Goal: Check status: Check status

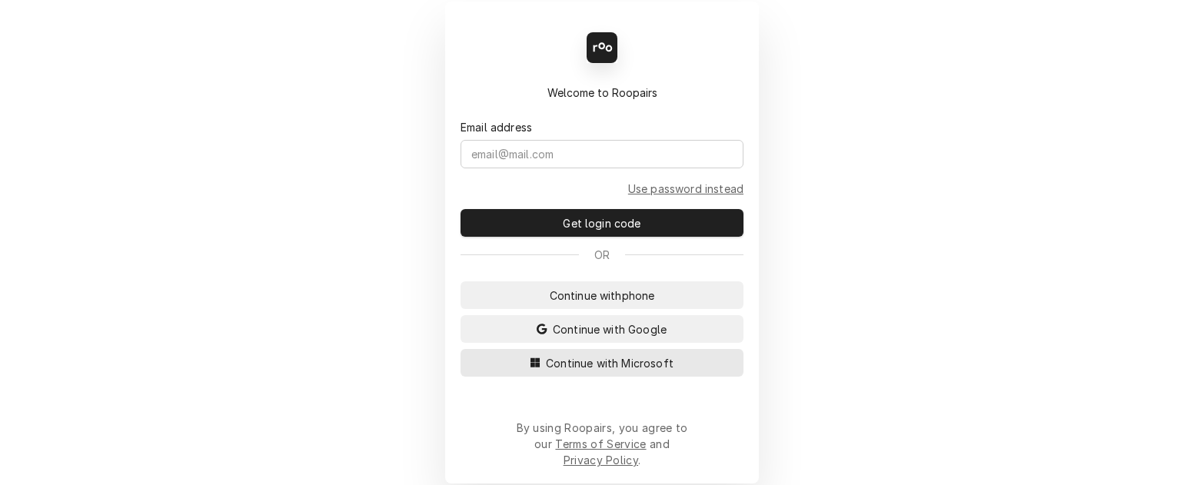
click at [565, 371] on span "Continue with Microsoft" at bounding box center [610, 363] width 134 height 16
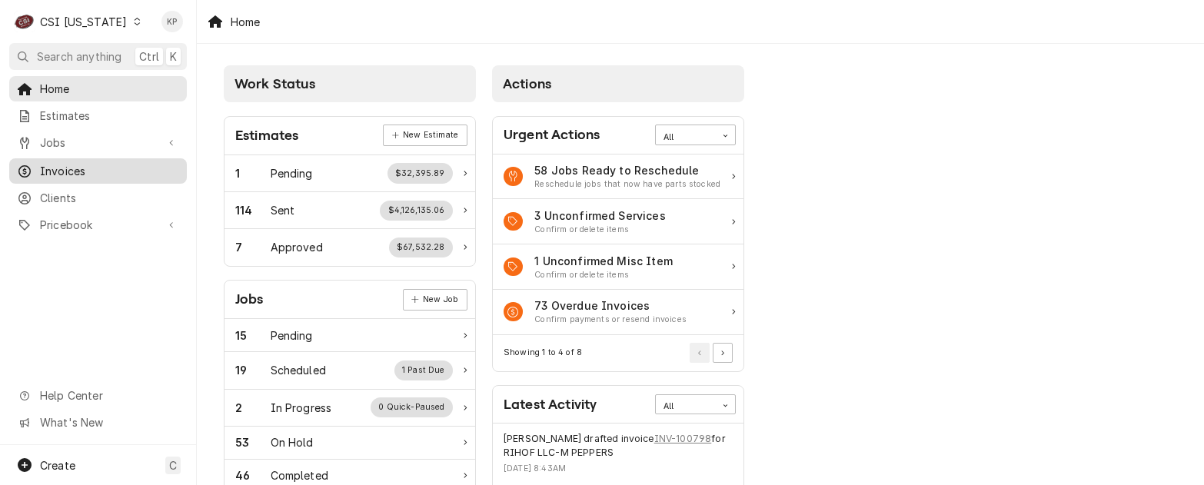
click at [55, 168] on span "Invoices" at bounding box center [109, 171] width 139 height 16
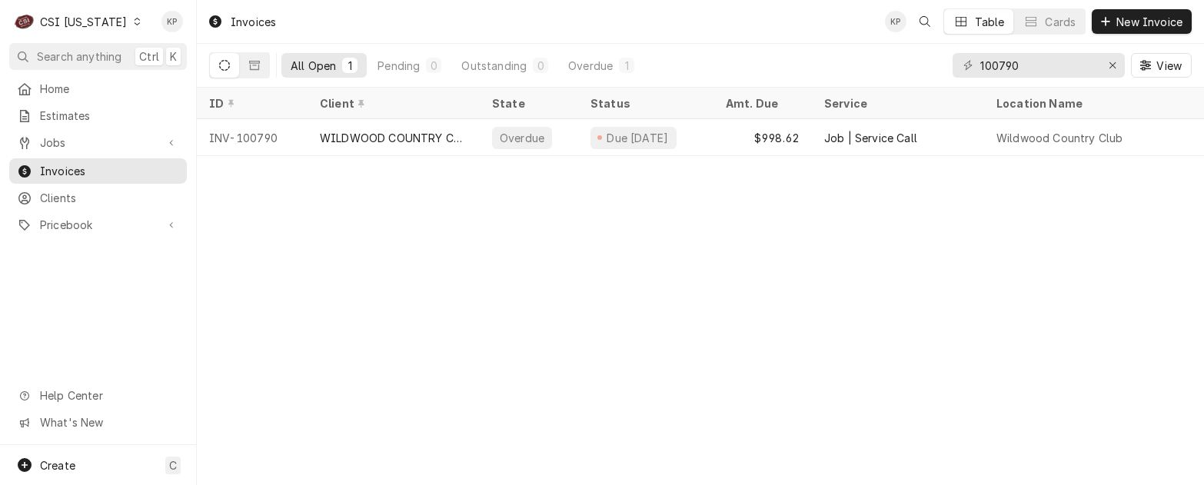
click at [134, 24] on icon "Dynamic Content Wrapper" at bounding box center [137, 22] width 6 height 8
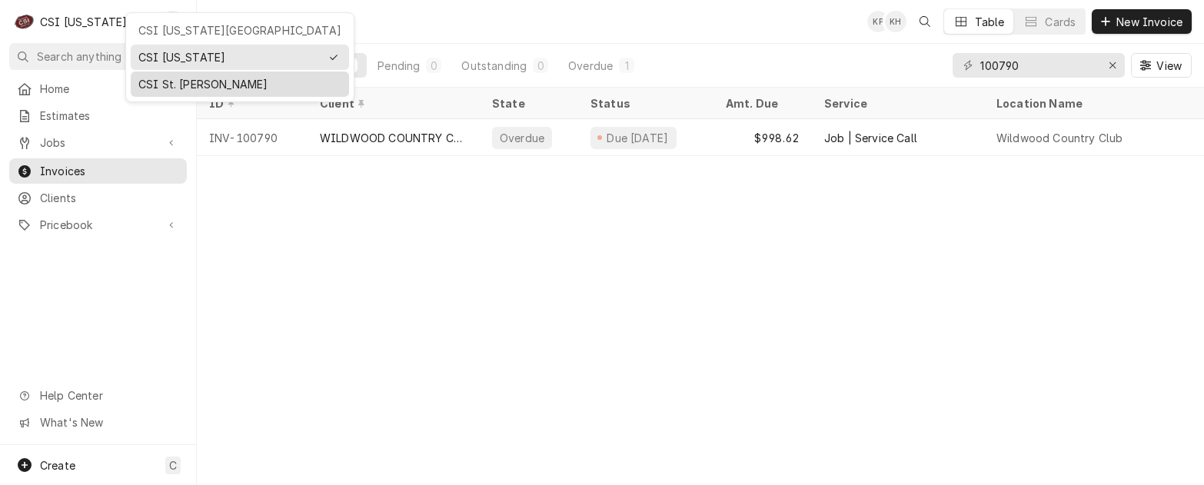
click at [145, 82] on div "CSI St. Louis" at bounding box center [239, 84] width 203 height 16
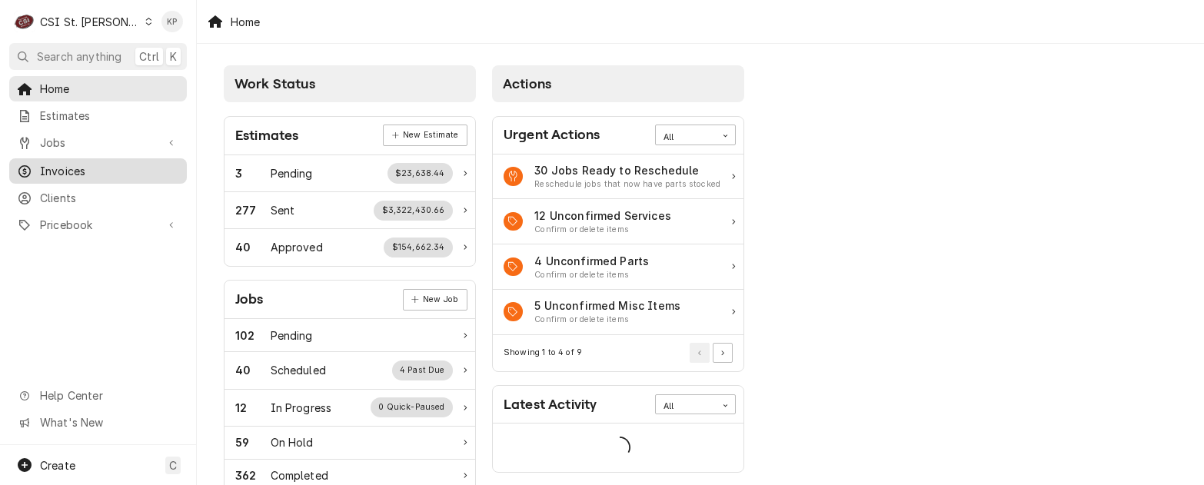
click at [68, 171] on span "Invoices" at bounding box center [109, 171] width 139 height 16
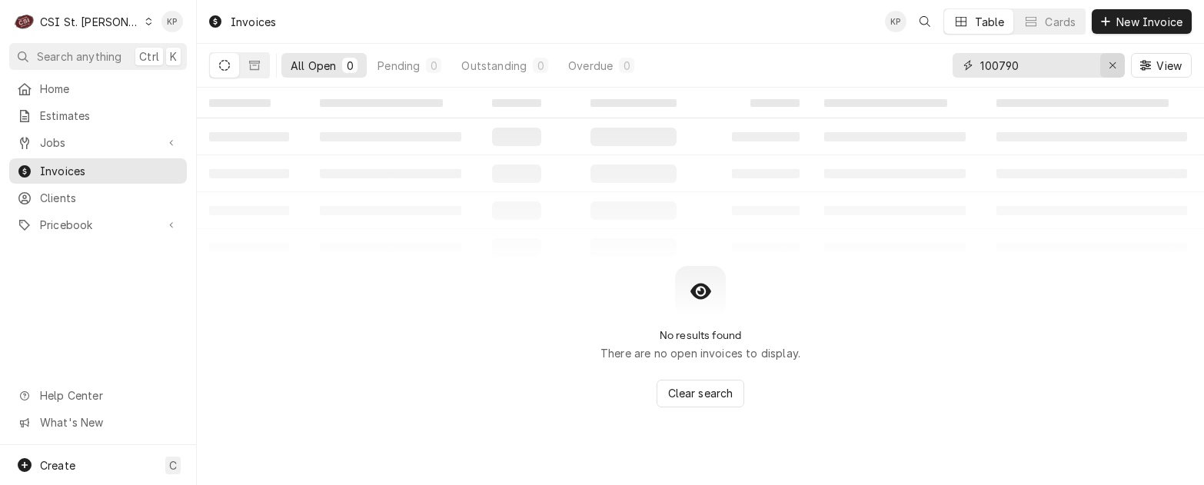
click at [1115, 64] on icon "Erase input" at bounding box center [1113, 65] width 8 height 11
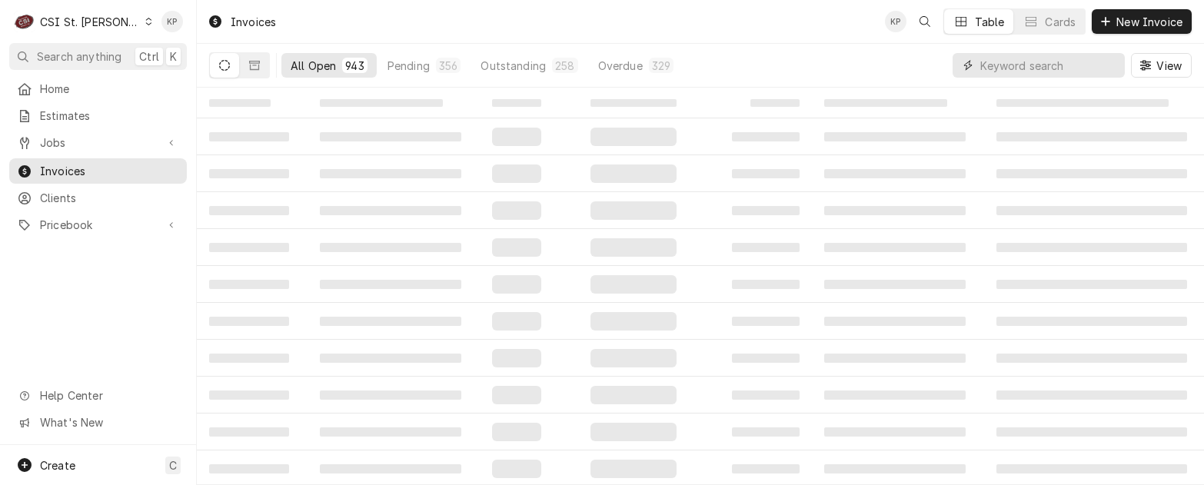
click at [1027, 71] on input "Dynamic Content Wrapper" at bounding box center [1048, 65] width 137 height 25
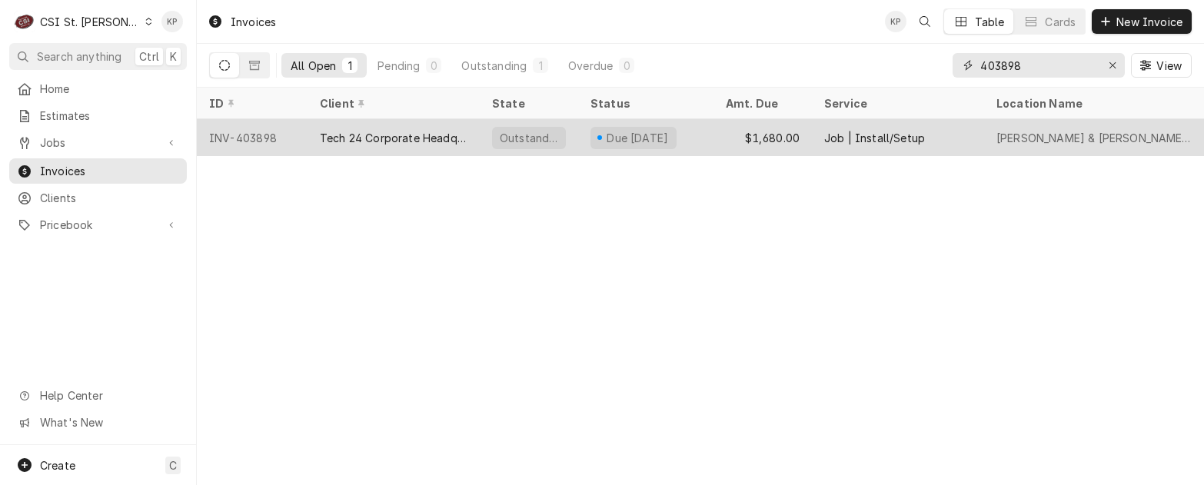
type input "403898"
click at [244, 132] on div "INV-403898" at bounding box center [252, 137] width 111 height 37
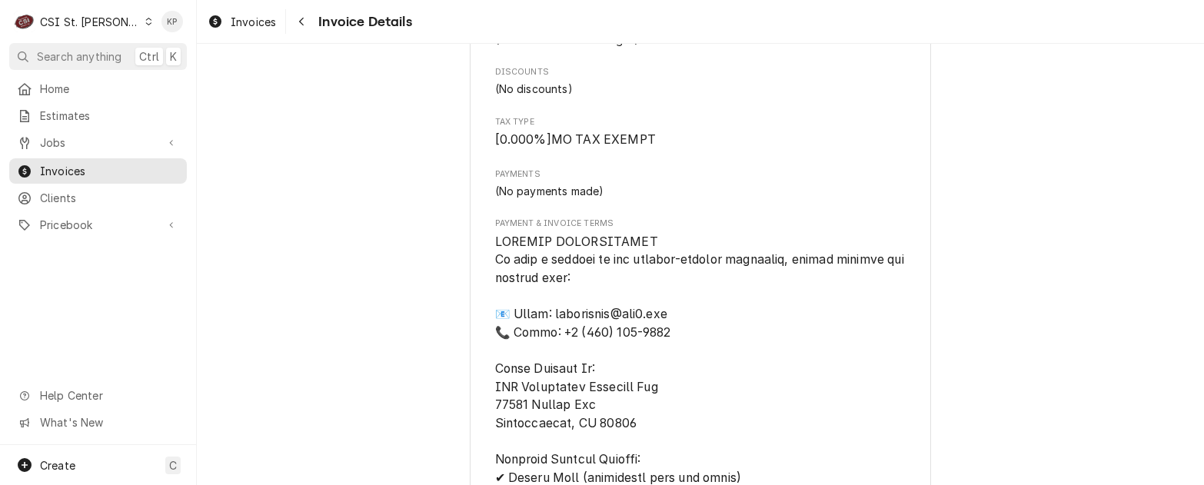
scroll to position [1324, 0]
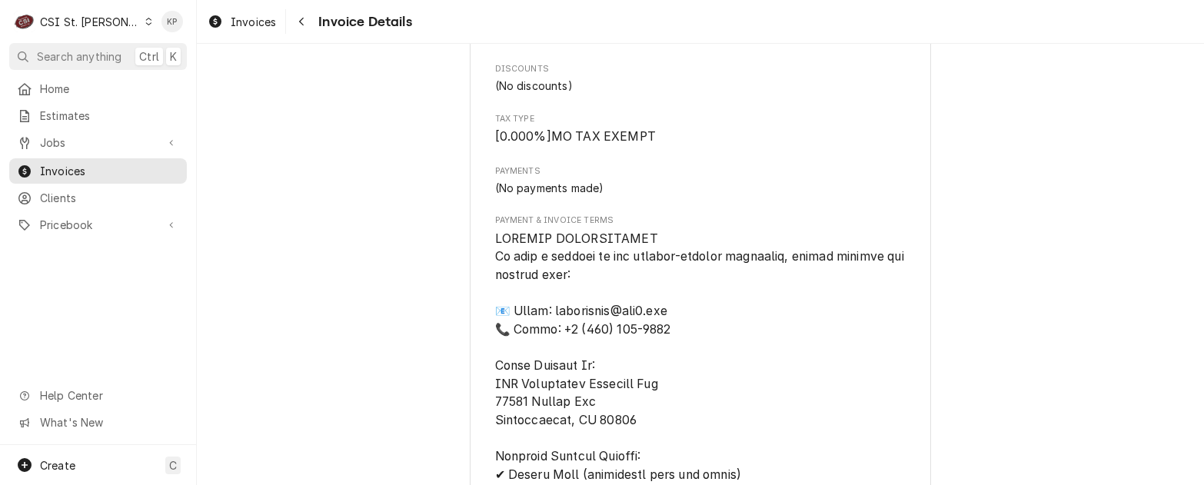
drag, startPoint x: 115, startPoint y: 24, endPoint x: 119, endPoint y: 32, distance: 9.3
click at [145, 24] on icon "Dynamic Content Wrapper" at bounding box center [148, 22] width 7 height 8
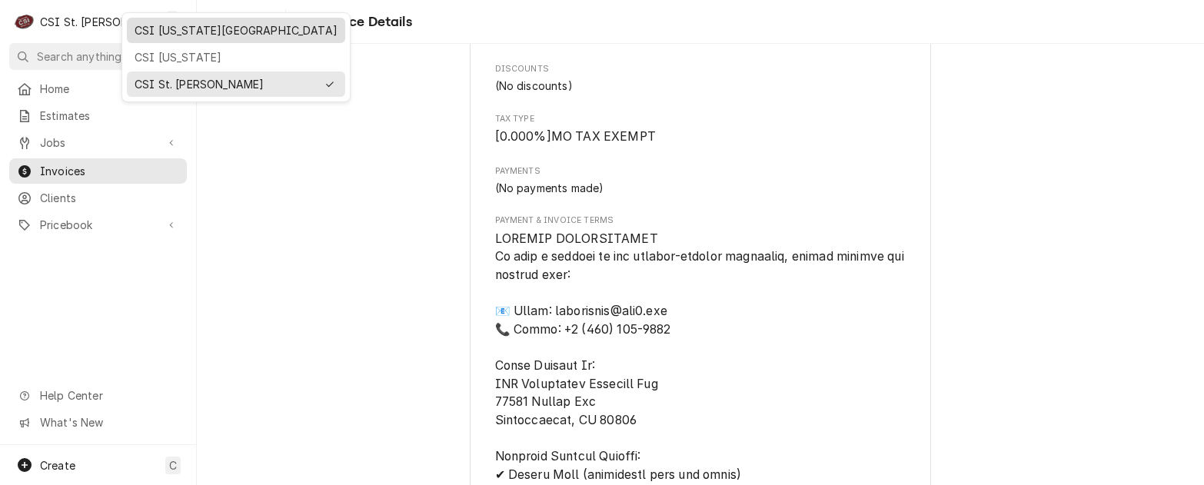
click at [163, 33] on div "CSI Kansas City" at bounding box center [236, 30] width 203 height 16
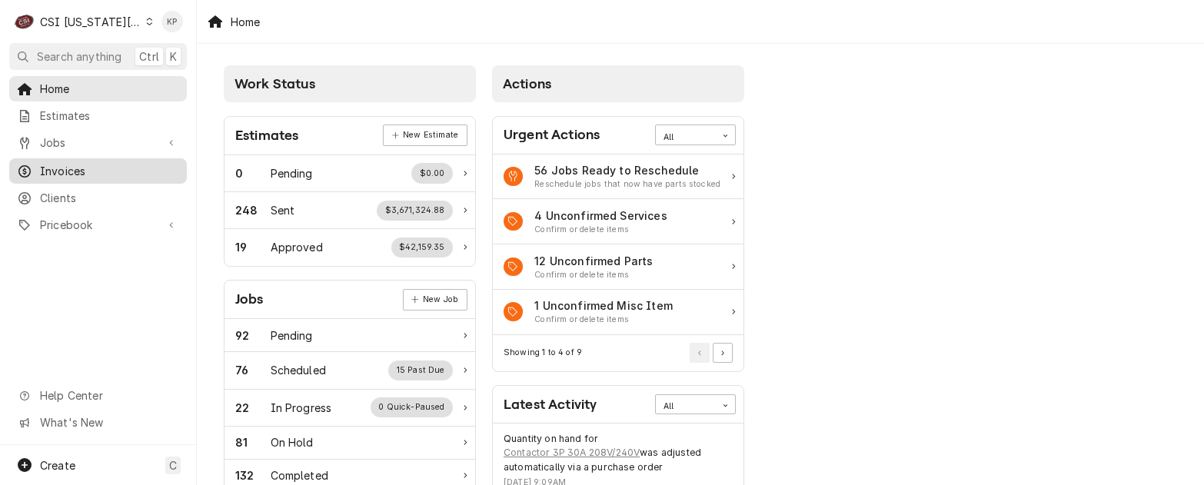
click at [78, 171] on span "Invoices" at bounding box center [109, 171] width 139 height 16
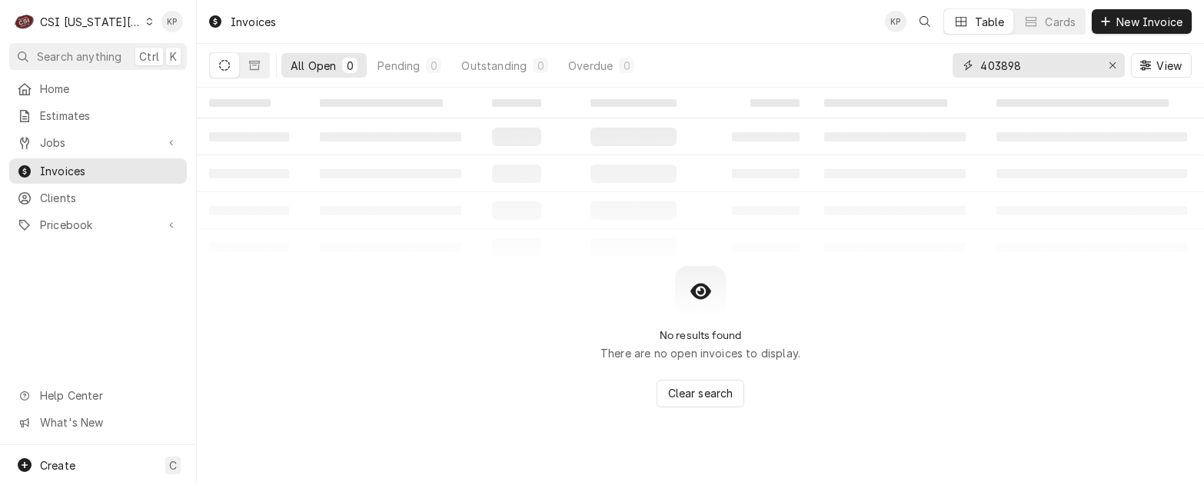
click at [1114, 64] on icon "Erase input" at bounding box center [1113, 65] width 8 height 11
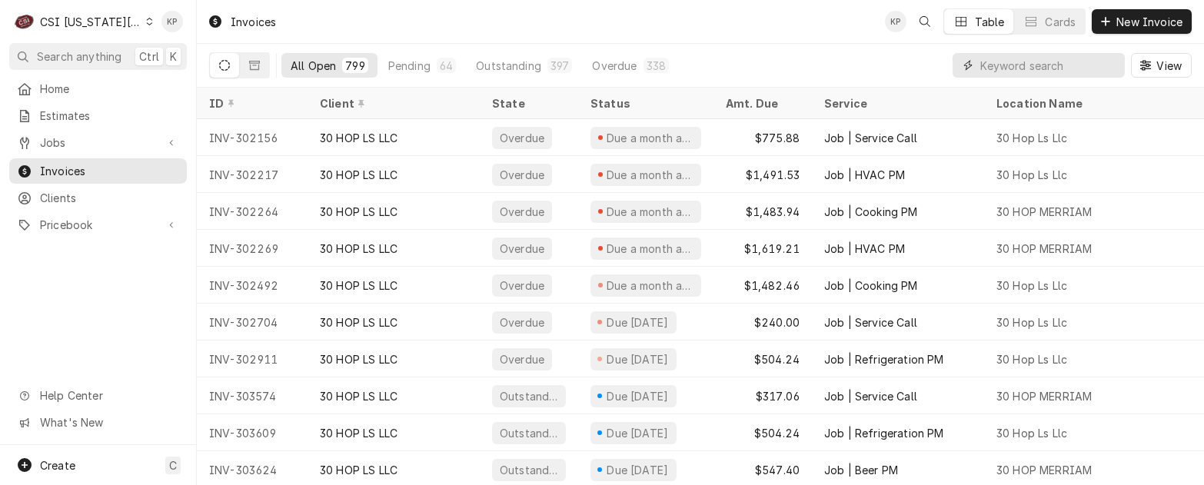
click at [1010, 66] on input "Dynamic Content Wrapper" at bounding box center [1048, 65] width 137 height 25
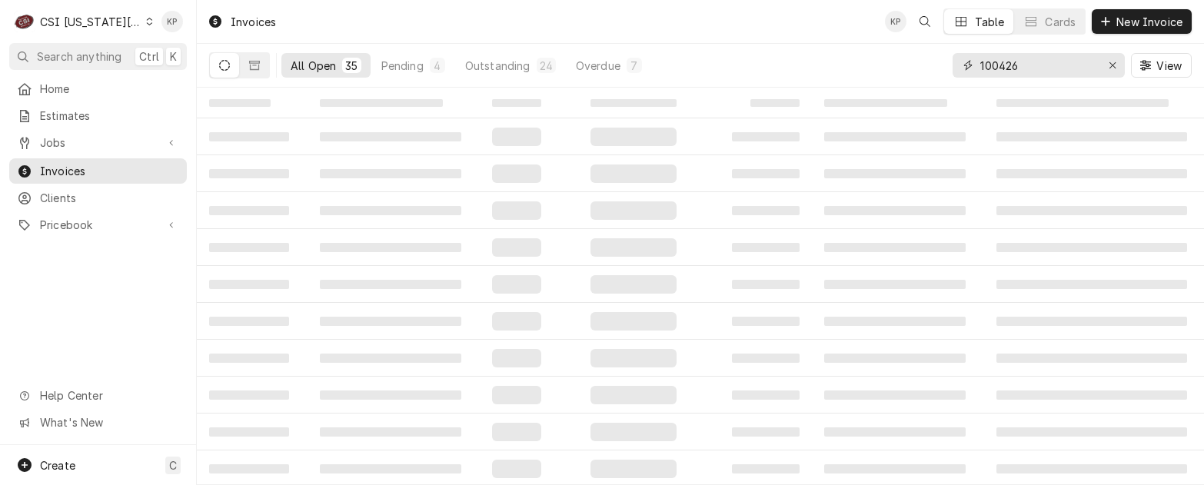
type input "100426"
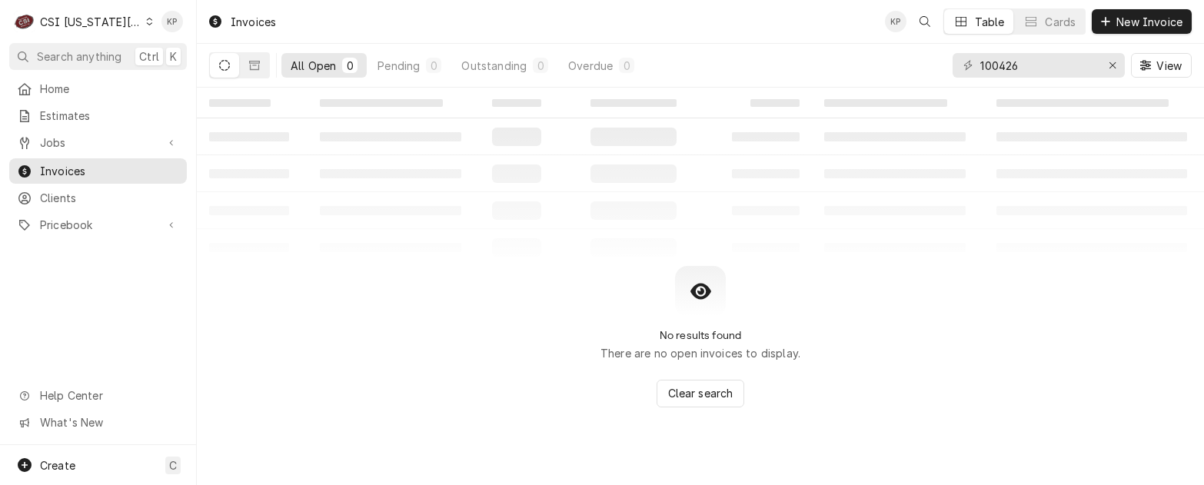
click at [146, 24] on icon "Dynamic Content Wrapper" at bounding box center [149, 22] width 7 height 8
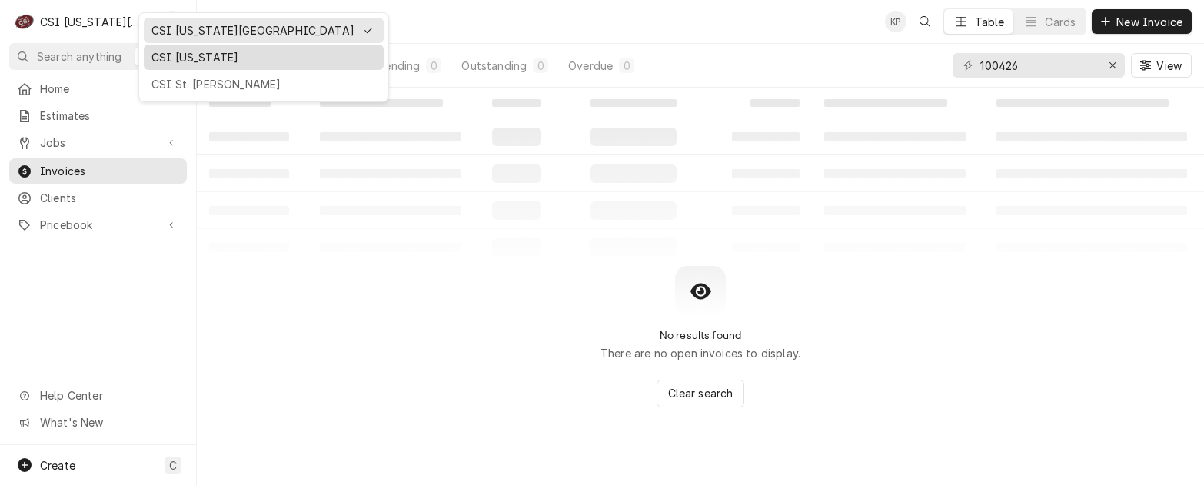
click at [158, 57] on div "CSI [US_STATE]" at bounding box center [263, 57] width 225 height 16
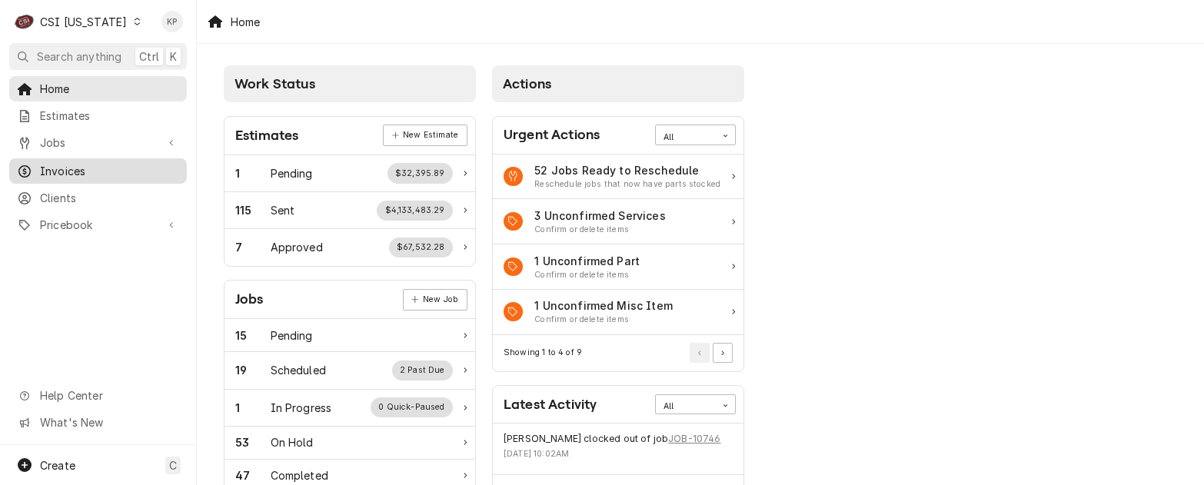
click at [64, 171] on span "Invoices" at bounding box center [109, 171] width 139 height 16
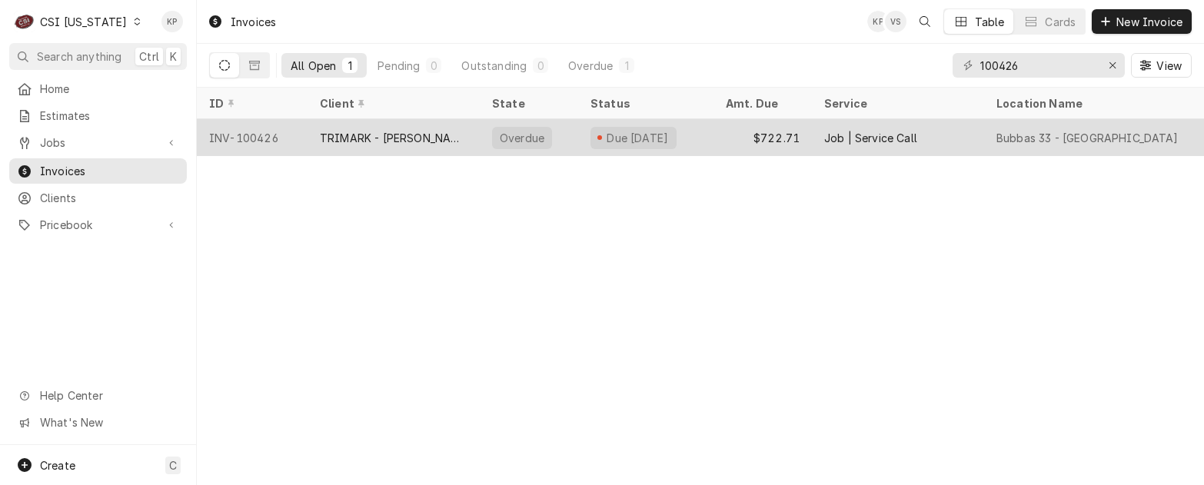
click at [376, 133] on div "TRIMARK - [PERSON_NAME]" at bounding box center [394, 138] width 148 height 16
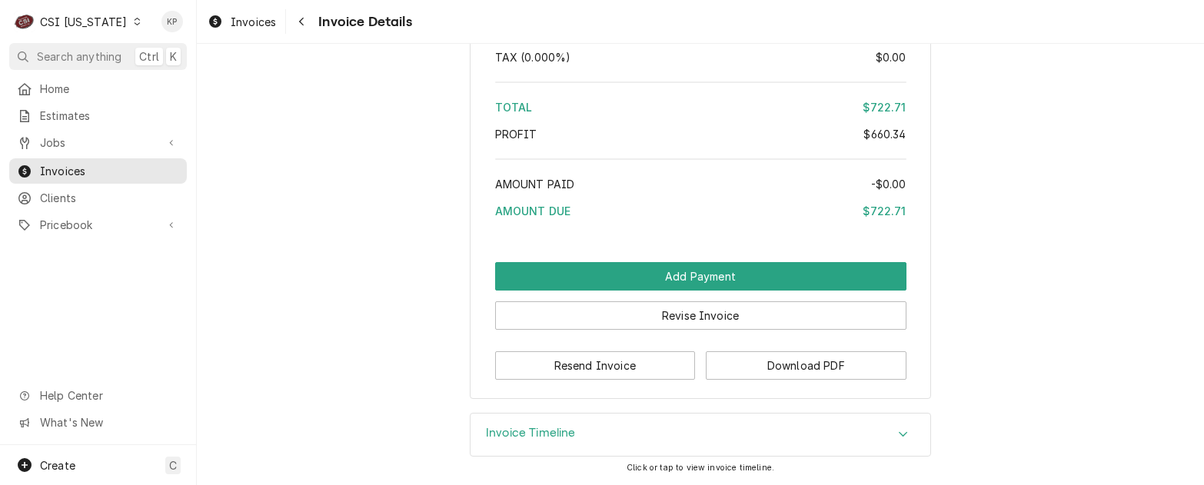
scroll to position [3238, 0]
click at [901, 436] on icon "Accordion Header" at bounding box center [903, 434] width 11 height 12
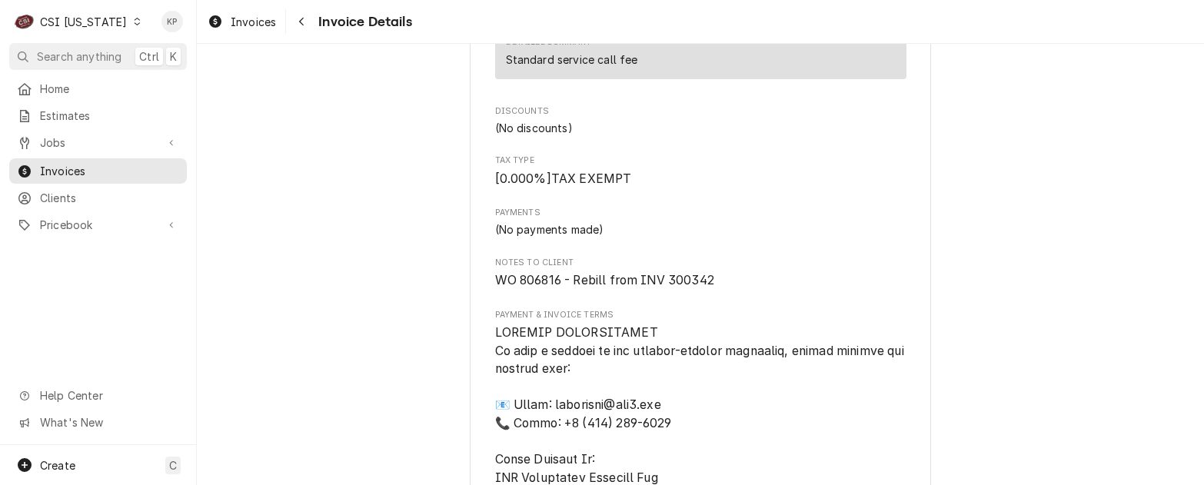
scroll to position [2076, 0]
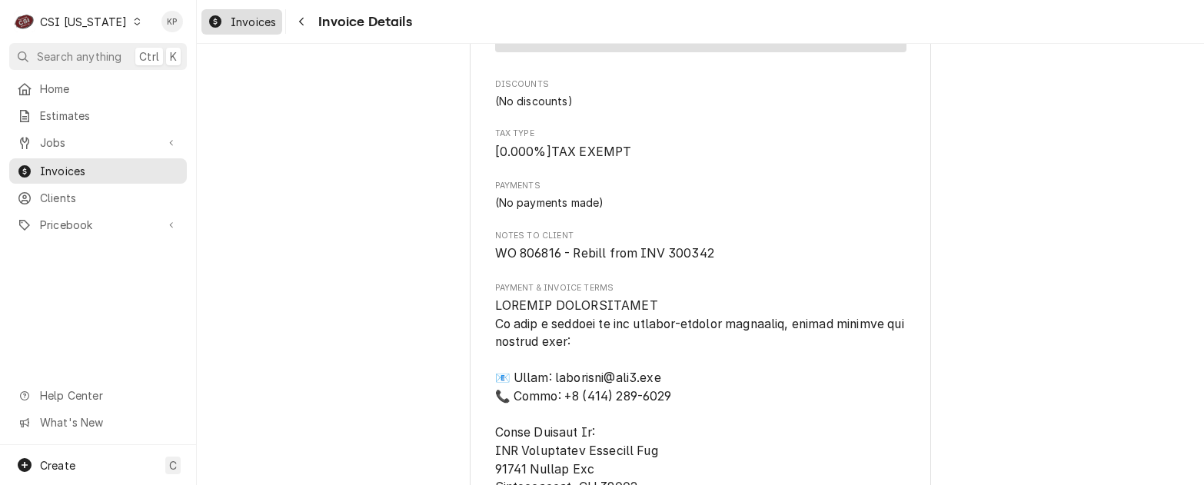
click at [242, 19] on span "Invoices" at bounding box center [253, 22] width 45 height 16
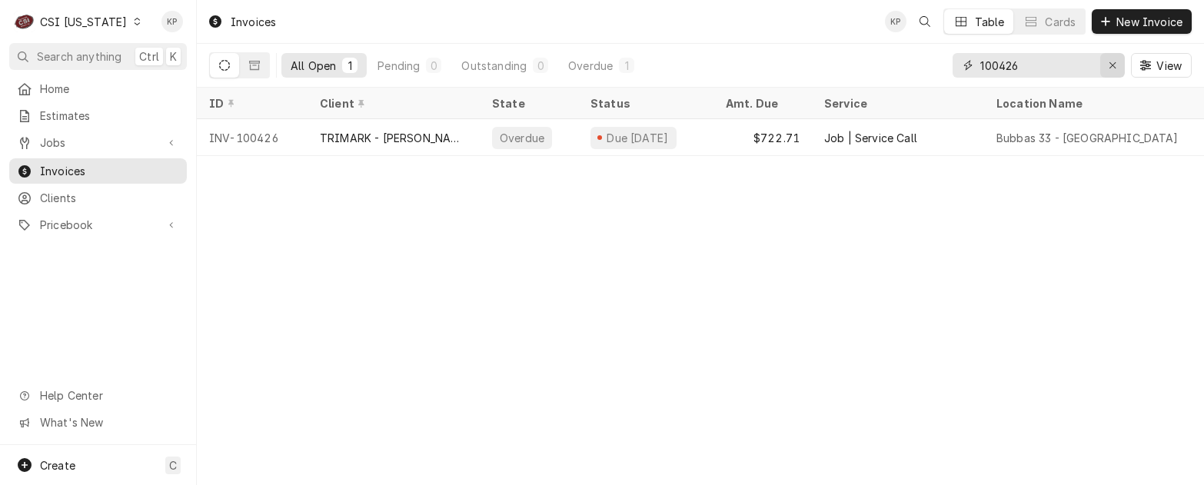
click at [1111, 65] on icon "Erase input" at bounding box center [1113, 65] width 6 height 6
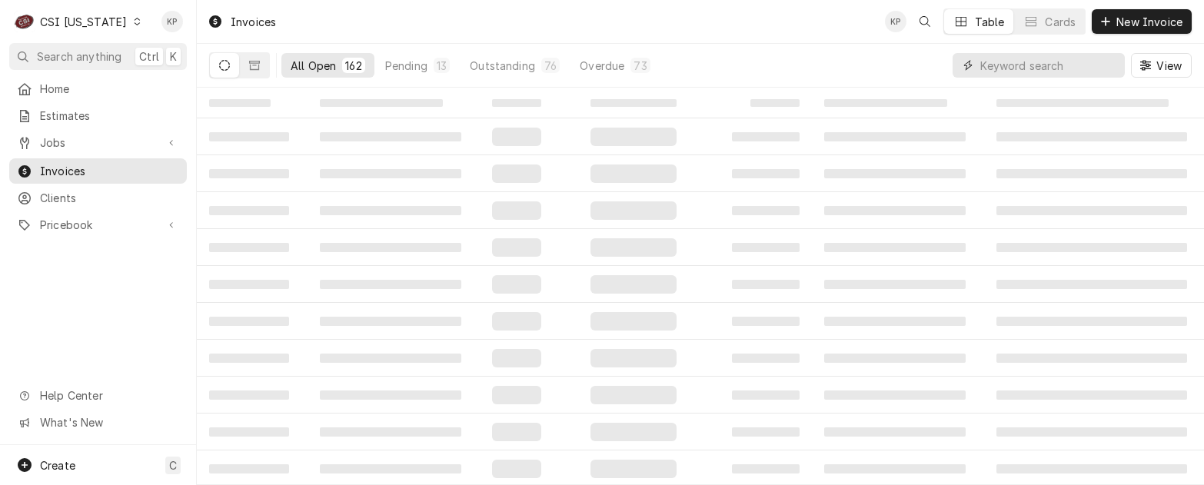
click at [1007, 65] on input "Dynamic Content Wrapper" at bounding box center [1048, 65] width 137 height 25
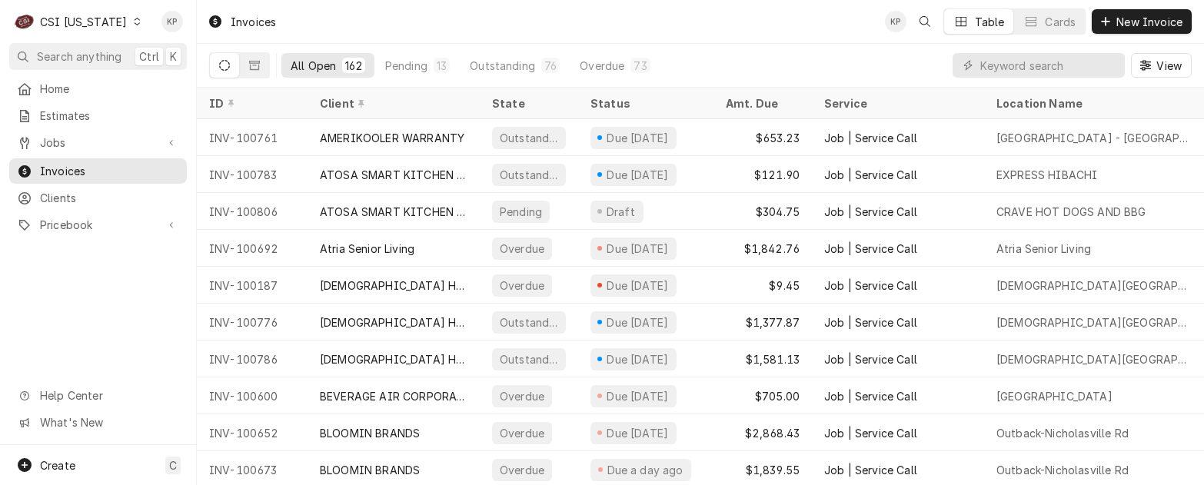
click at [298, 22] on div "Invoices KP Table Cards New Invoice" at bounding box center [700, 21] width 1007 height 43
